Goal: Check status: Check status

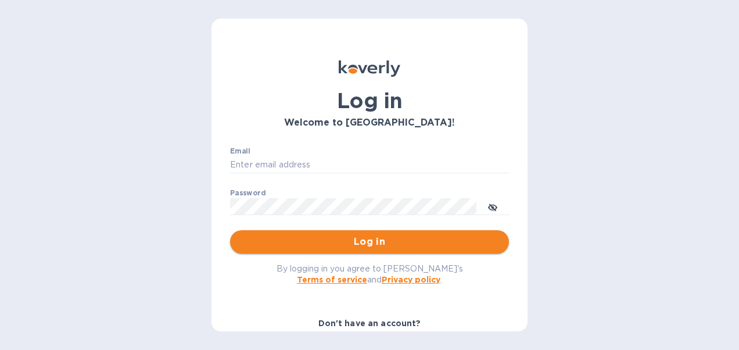
type input "[PERSON_NAME][EMAIL_ADDRESS][DOMAIN_NAME]"
click at [267, 240] on span "Log in" at bounding box center [369, 242] width 260 height 14
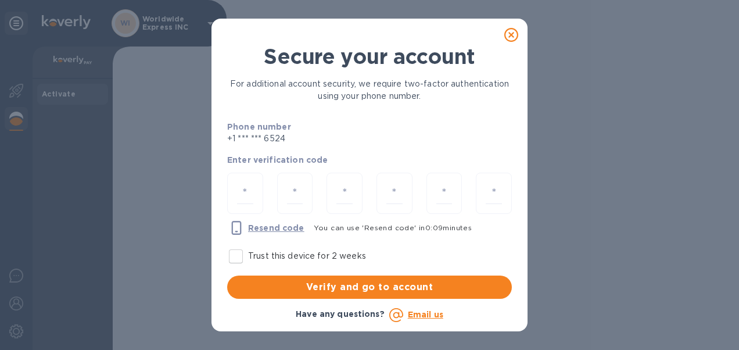
click at [251, 255] on p "Trust this device for 2 weeks" at bounding box center [307, 256] width 118 height 12
click at [248, 255] on input "Trust this device for 2 weeks" at bounding box center [236, 256] width 24 height 24
checkbox input "true"
click at [250, 195] on input "number" at bounding box center [245, 192] width 16 height 21
type input "2"
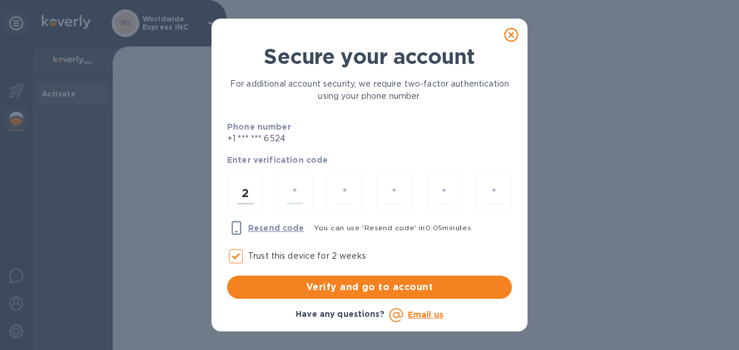
type input "5"
type input "6"
type input "3"
drag, startPoint x: 400, startPoint y: 191, endPoint x: 340, endPoint y: 190, distance: 59.3
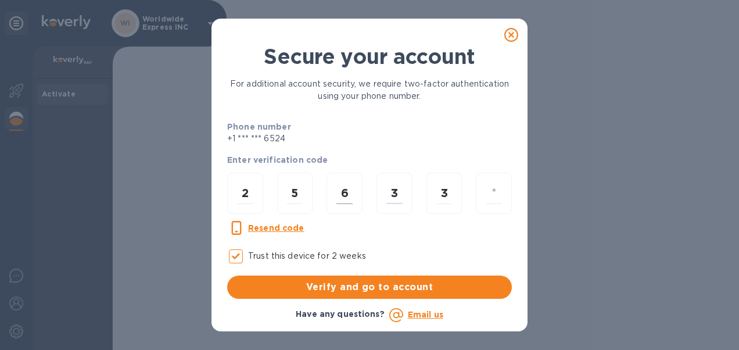
click at [340, 190] on div "2 5 6 3 3" at bounding box center [369, 195] width 299 height 58
type input "8"
type input "3"
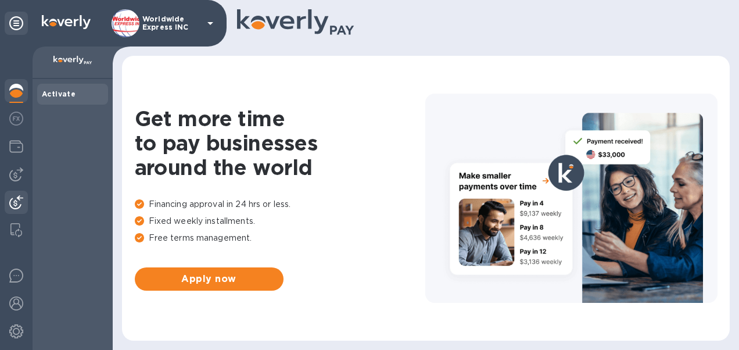
click at [13, 197] on img at bounding box center [16, 202] width 14 height 14
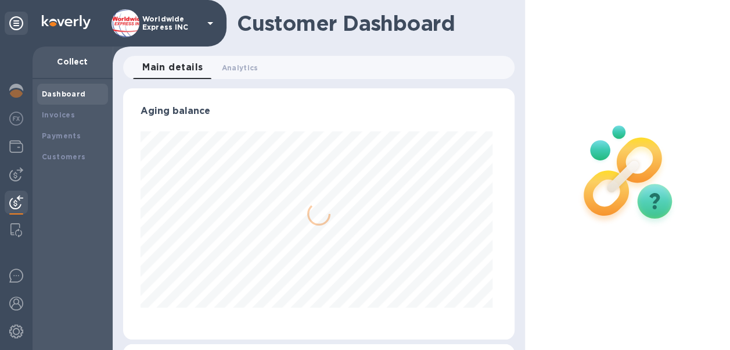
scroll to position [251, 386]
click at [57, 134] on b "Payments" at bounding box center [61, 135] width 39 height 9
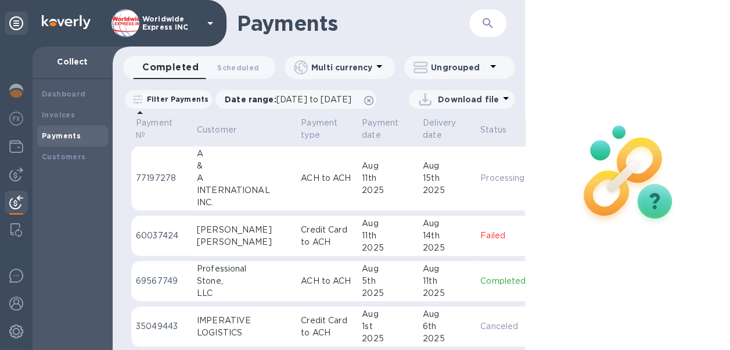
click at [362, 184] on div "11th" at bounding box center [388, 178] width 52 height 12
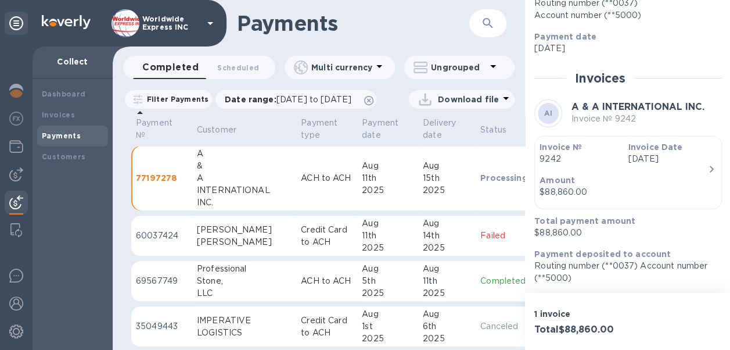
scroll to position [9, 0]
